Goal: Task Accomplishment & Management: Manage account settings

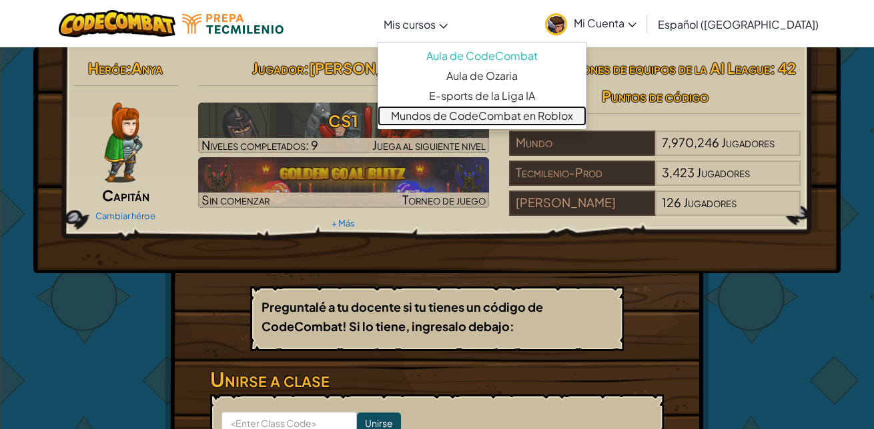
click at [445, 114] on link "Mundos de CodeCombat en Roblox" at bounding box center [481, 116] width 209 height 20
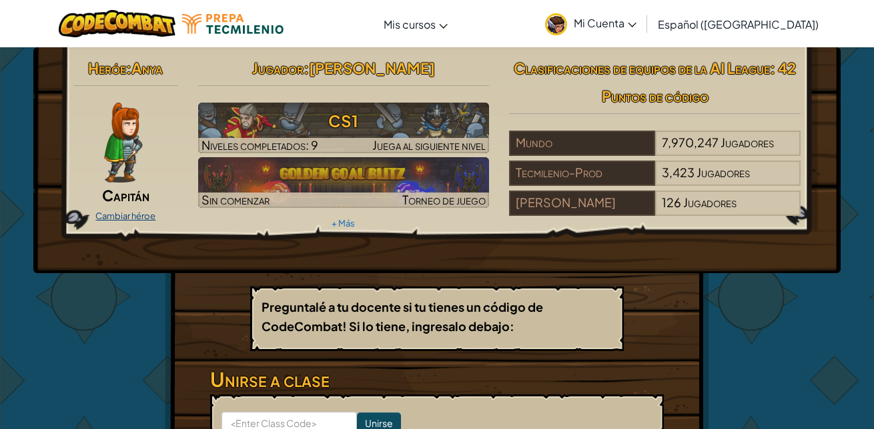
click at [125, 213] on link "Cambiar héroe" at bounding box center [125, 216] width 60 height 11
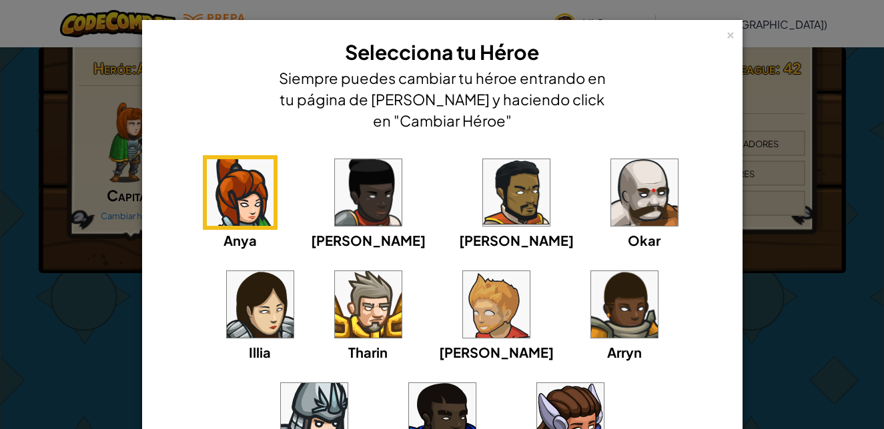
click at [293, 271] on img at bounding box center [260, 304] width 67 height 67
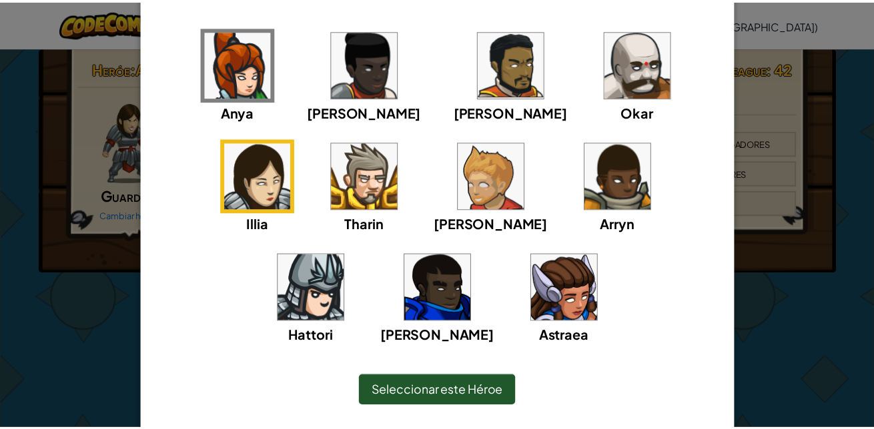
scroll to position [167, 0]
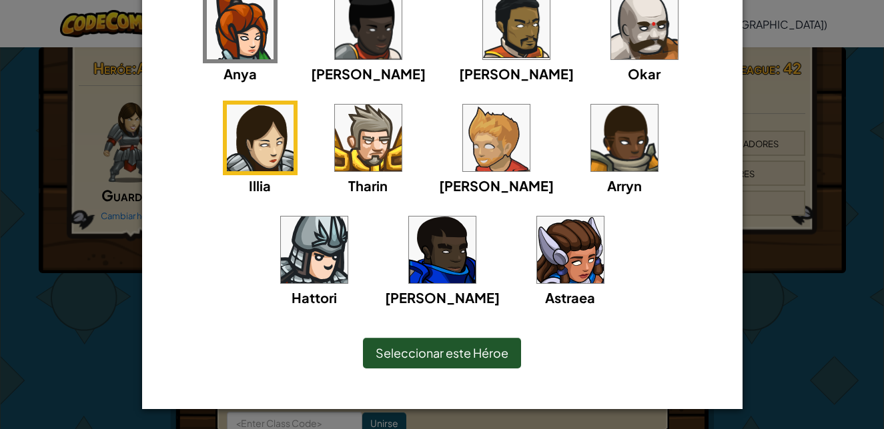
click at [537, 252] on img at bounding box center [570, 250] width 67 height 67
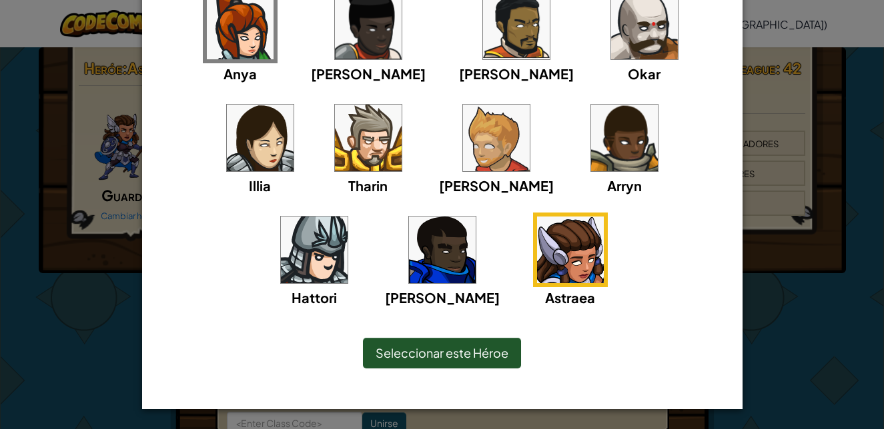
click at [489, 342] on div "Seleccionar este Héroe" at bounding box center [442, 353] width 158 height 31
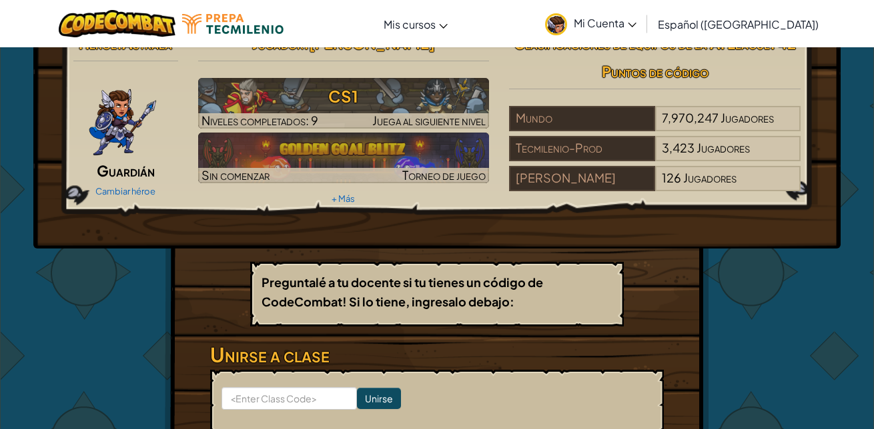
scroll to position [27, 0]
